Goal: Communication & Community: Share content

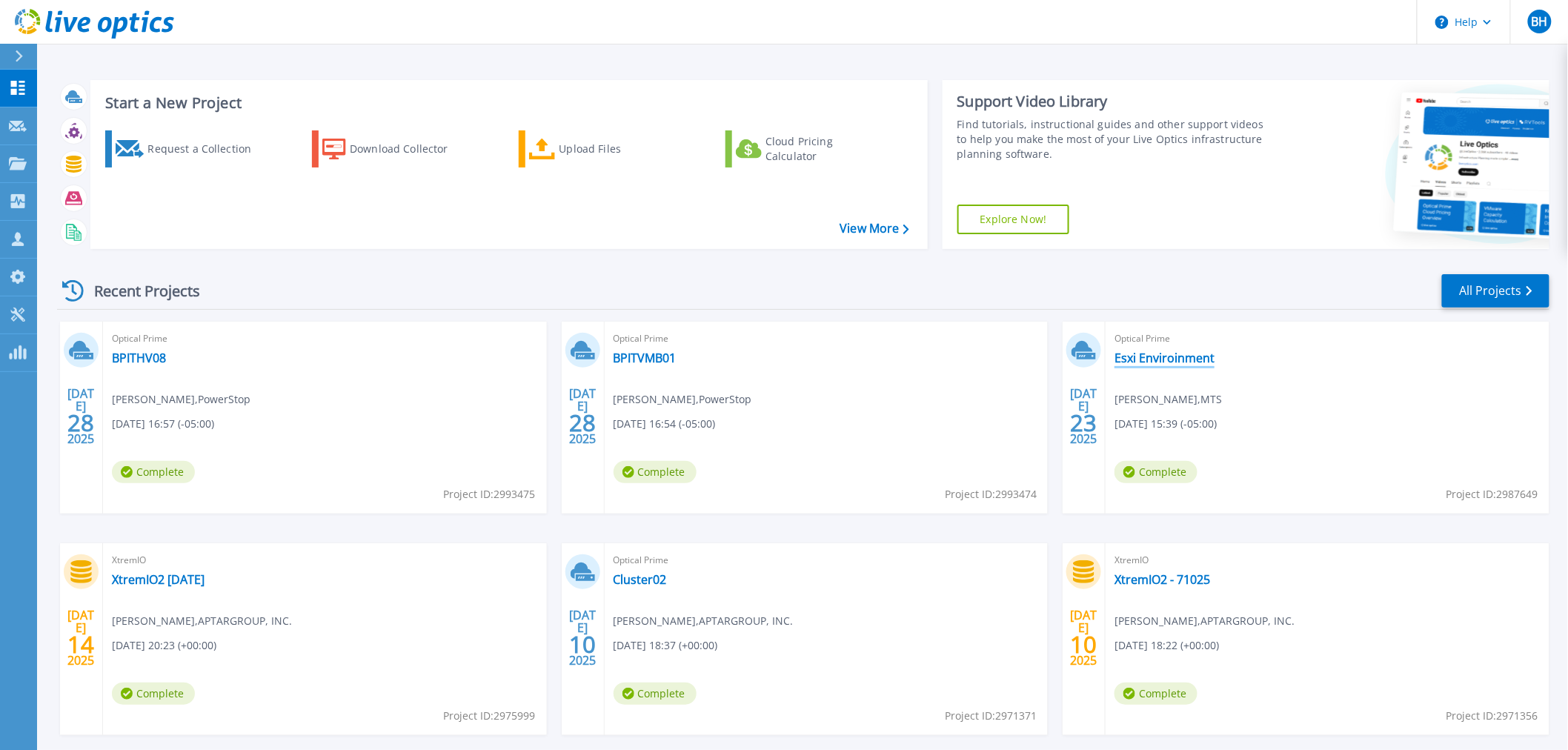
click at [1158, 354] on link "Esxi Enviroinment" at bounding box center [1164, 358] width 100 height 15
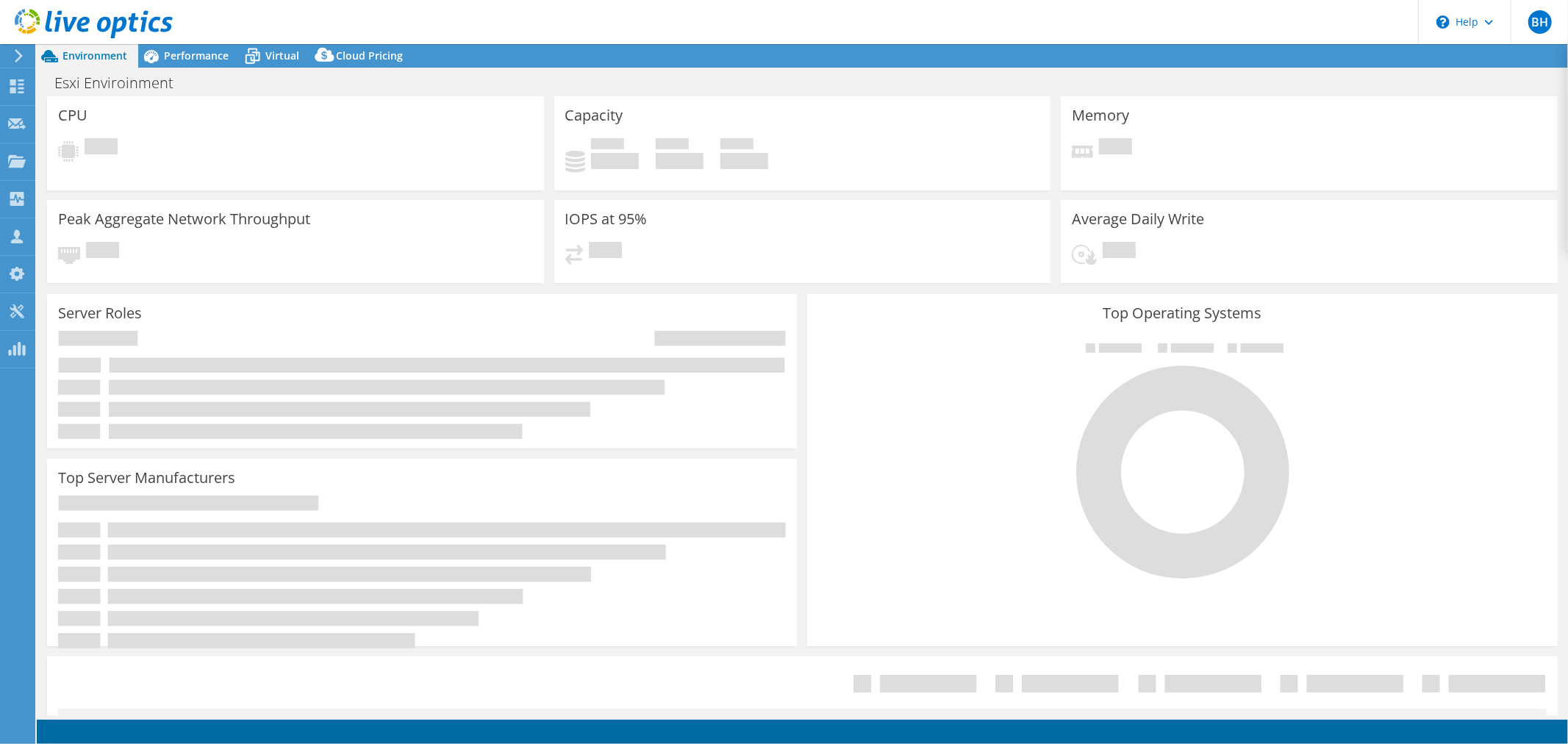
select select "USD"
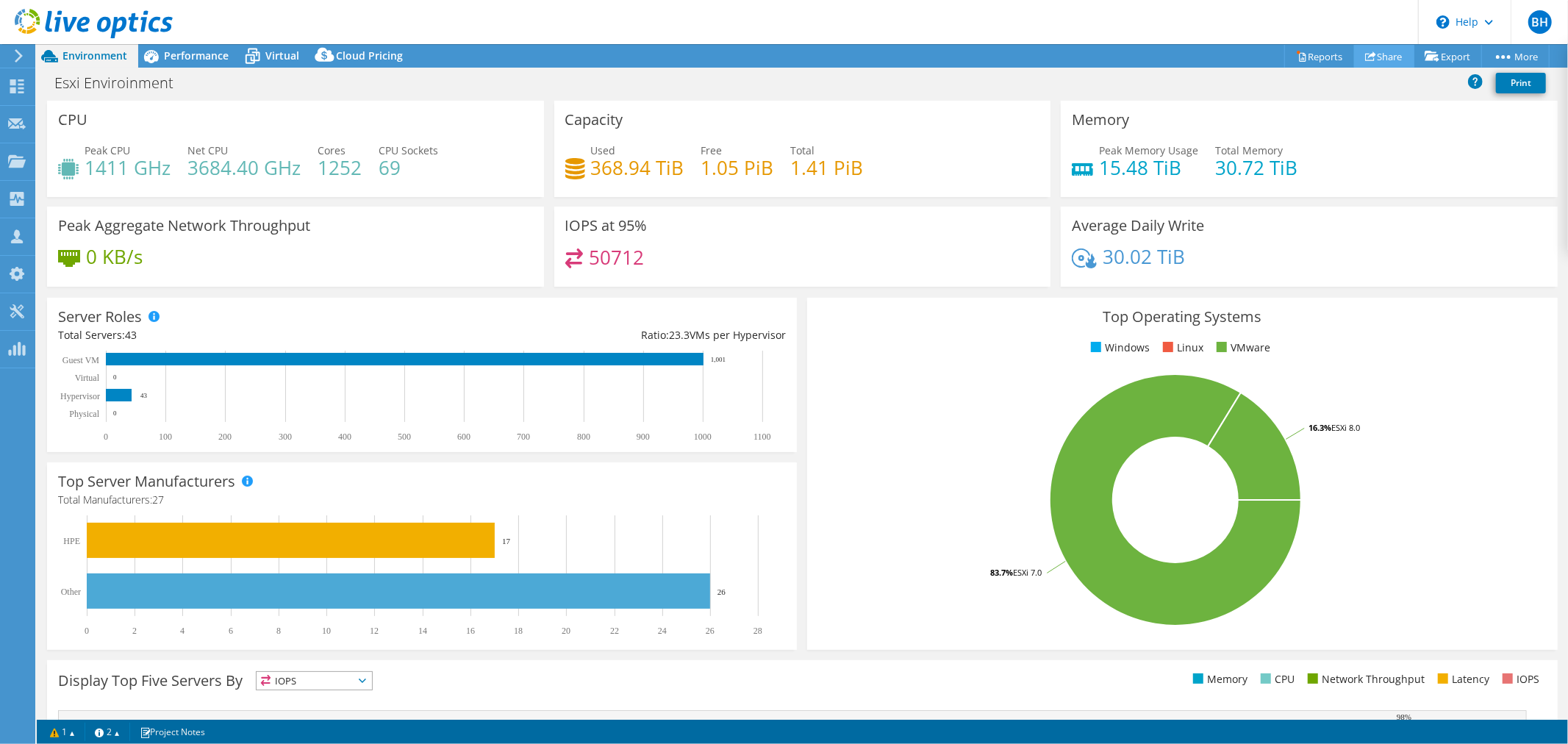
click at [1372, 56] on link "Share" at bounding box center [1384, 56] width 60 height 23
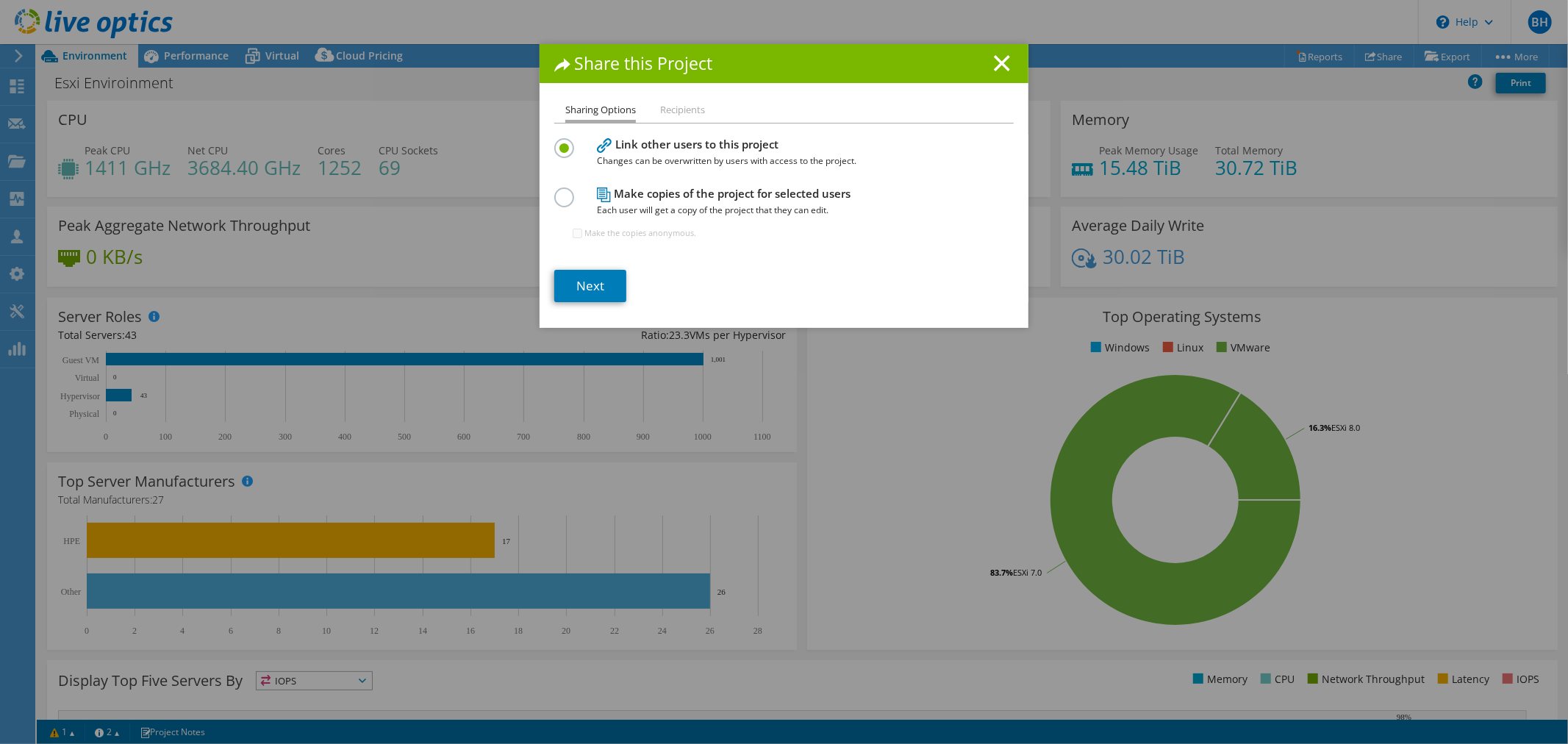
click at [557, 191] on label at bounding box center [567, 189] width 25 height 3
click at [0, 0] on input "radio" at bounding box center [0, 0] width 0 height 0
click at [586, 285] on link "Next" at bounding box center [590, 286] width 72 height 32
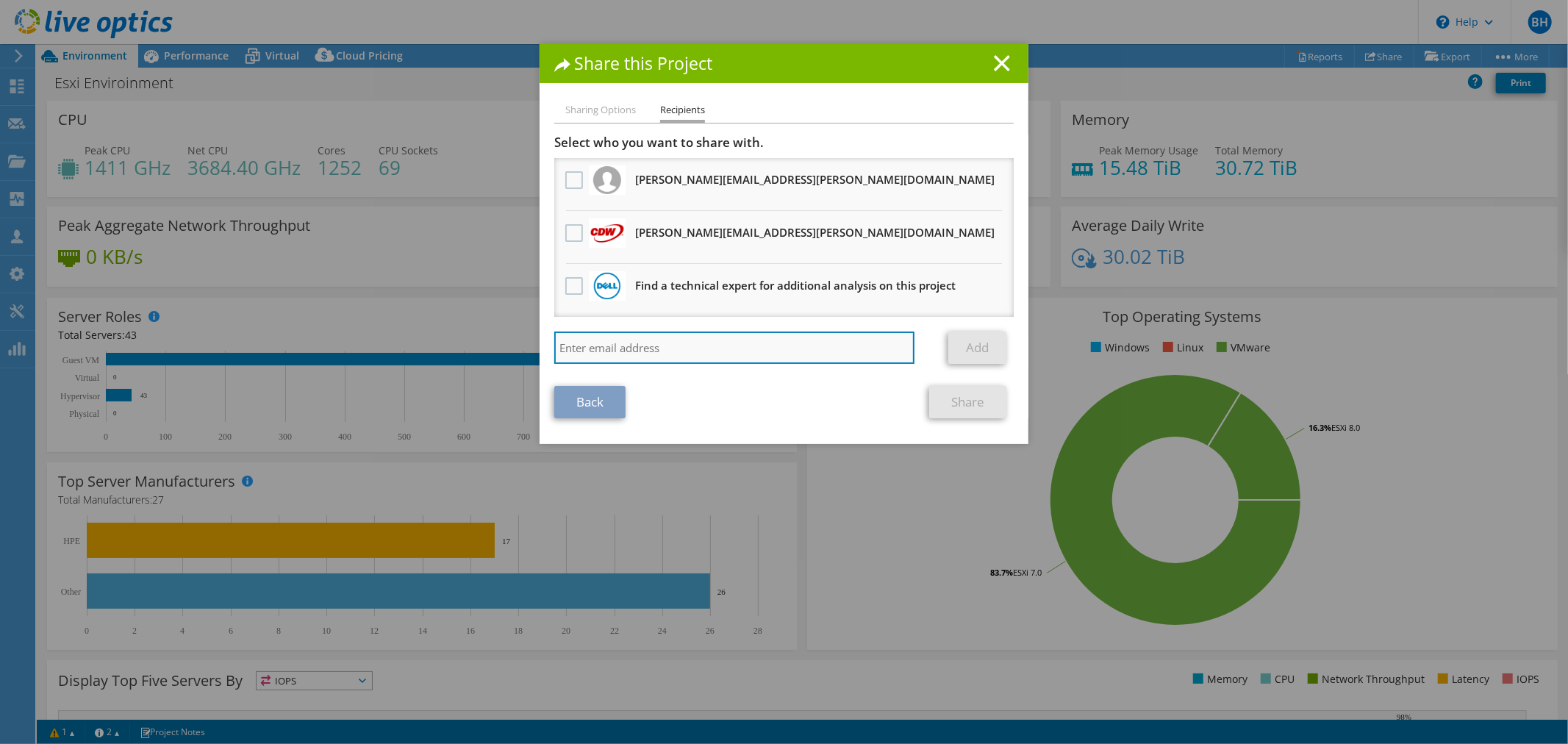
click at [666, 343] on input "search" at bounding box center [734, 348] width 360 height 32
paste input "[PERSON_NAME][EMAIL_ADDRESS][PERSON_NAME][DOMAIN_NAME]"
type input "[PERSON_NAME][EMAIL_ADDRESS][PERSON_NAME][DOMAIN_NAME]"
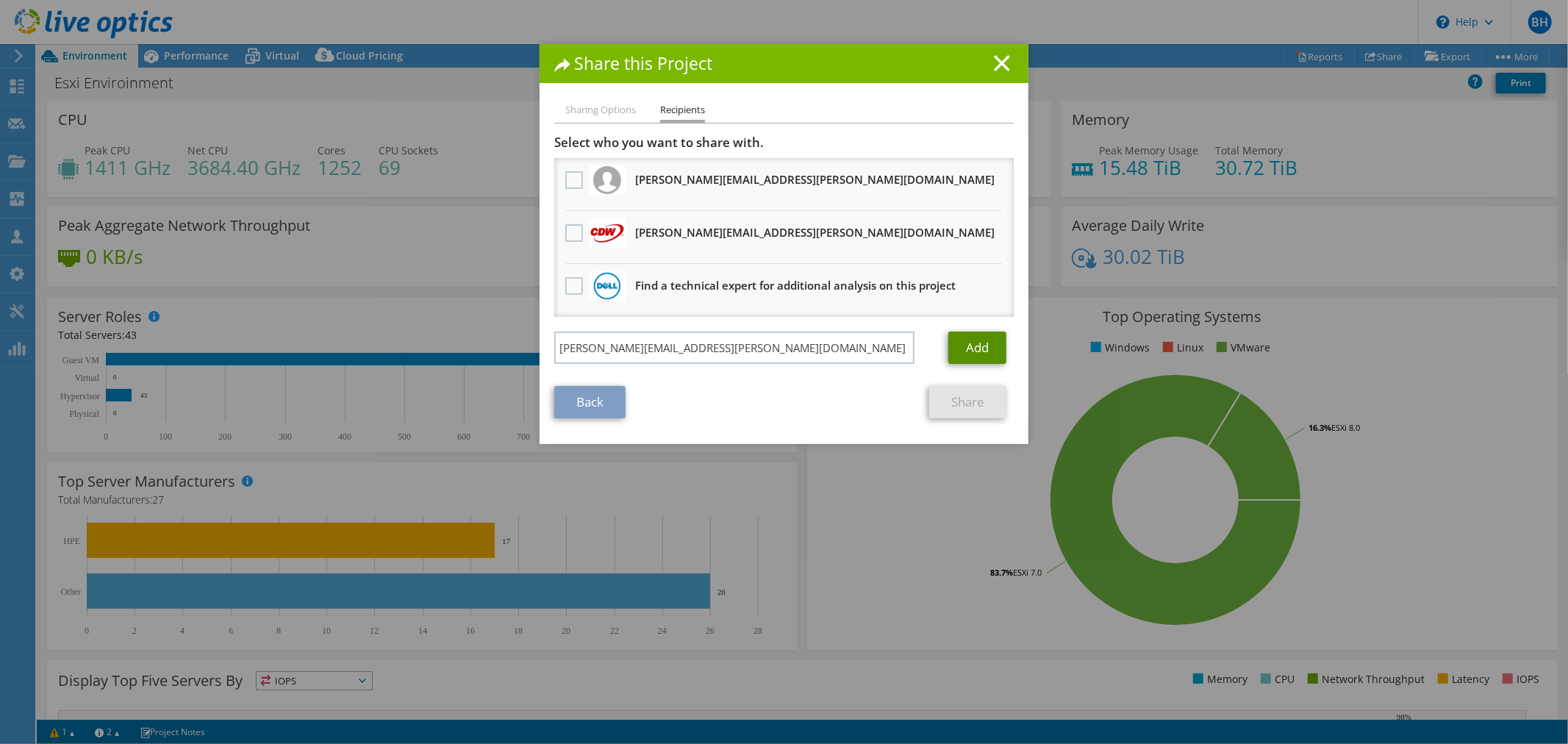
click at [982, 341] on link "Add" at bounding box center [977, 348] width 58 height 32
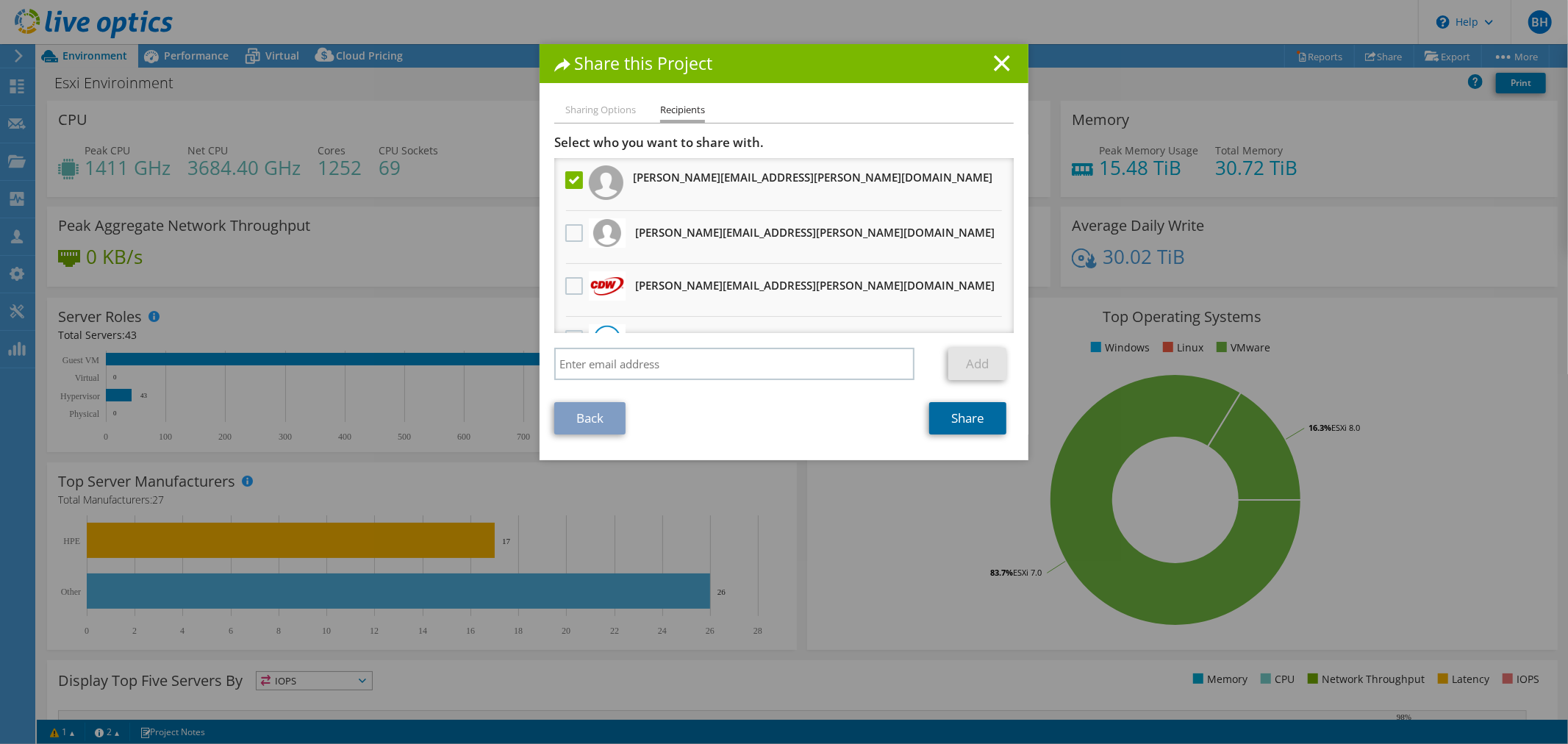
click at [964, 417] on link "Share" at bounding box center [968, 419] width 77 height 32
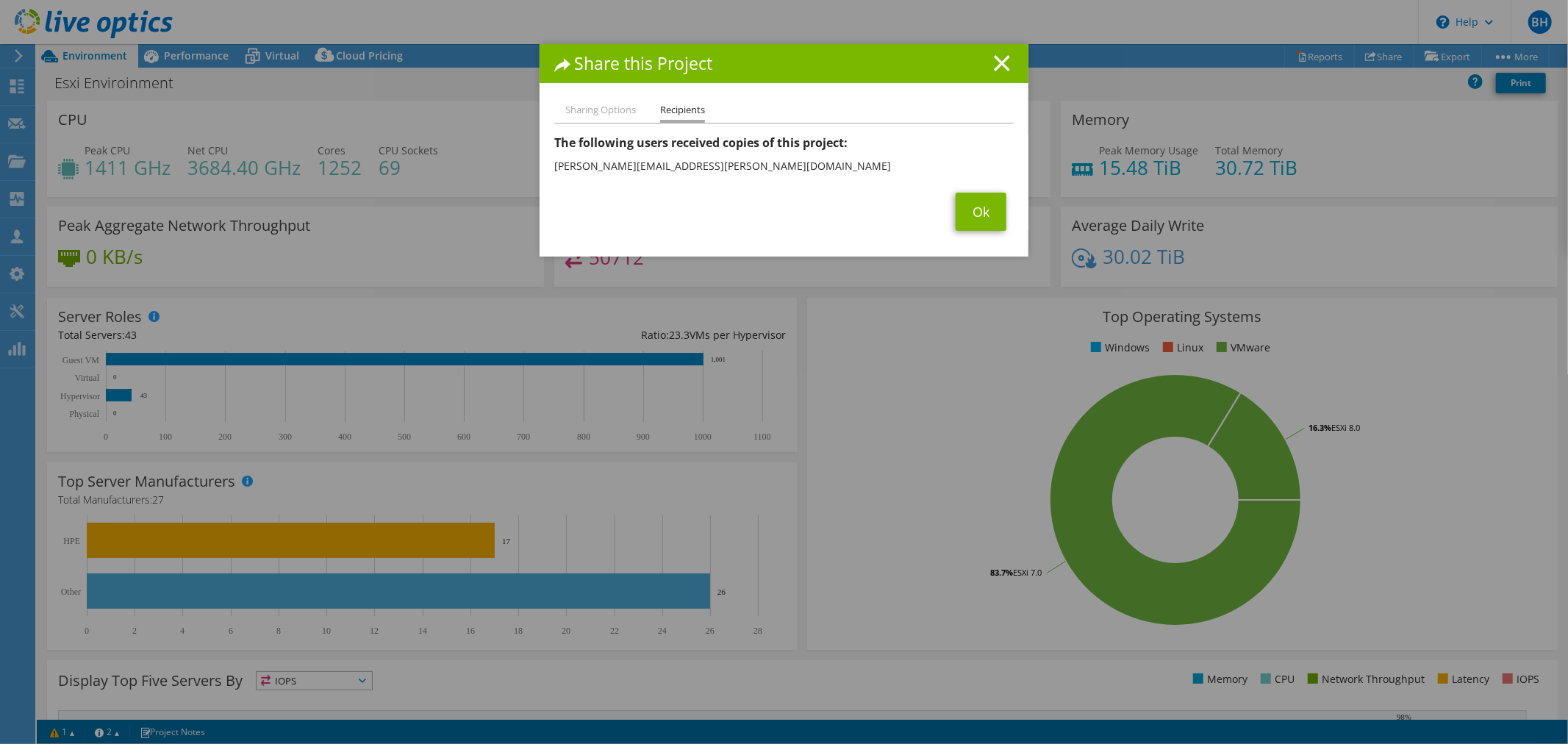
click at [1003, 60] on h1 "Share this Project" at bounding box center [784, 64] width 459 height 17
click at [975, 209] on link "Ok" at bounding box center [981, 211] width 51 height 38
